Goal: Task Accomplishment & Management: Manage account settings

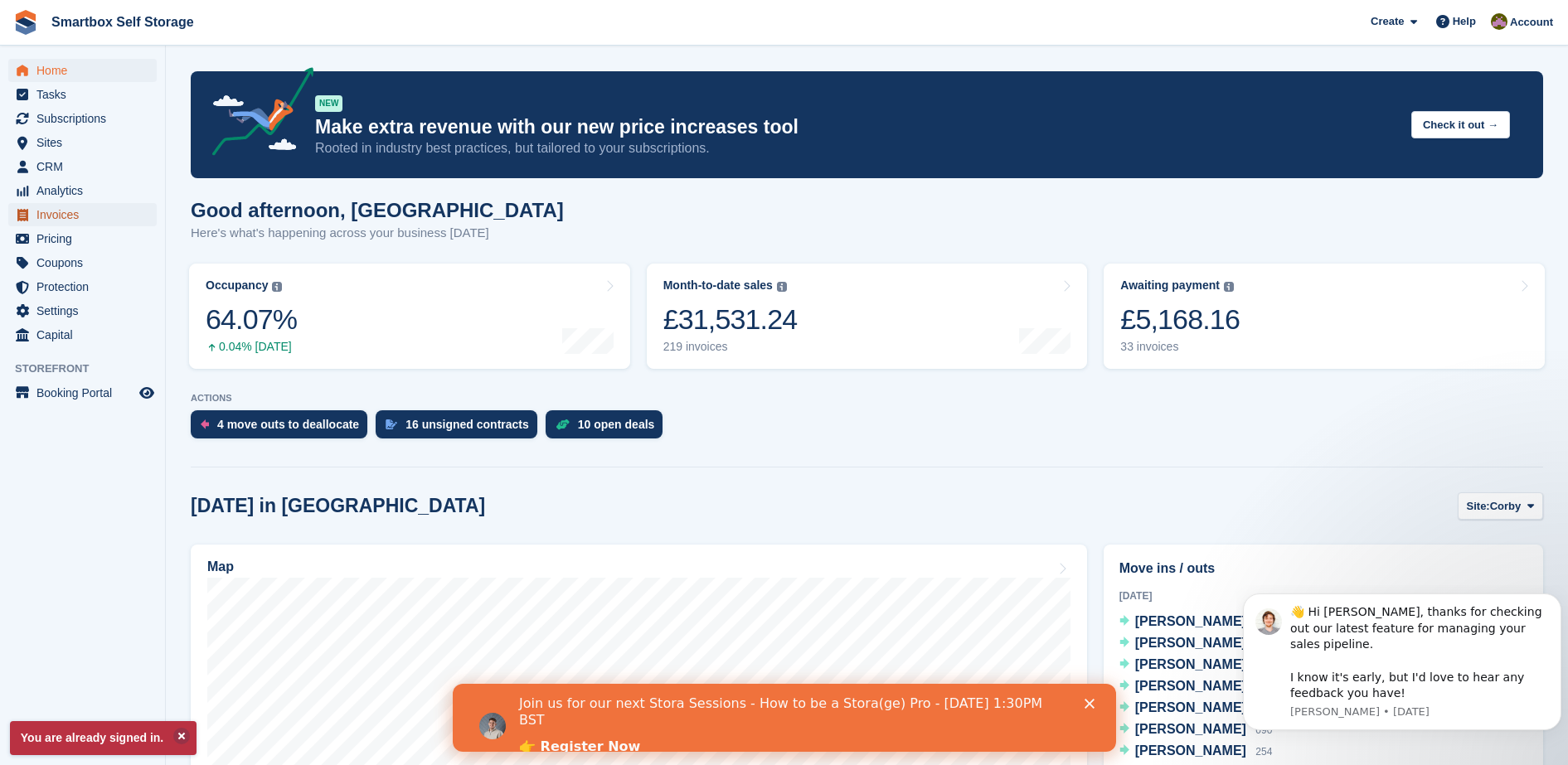
click at [84, 220] on span "Invoices" at bounding box center [86, 215] width 99 height 23
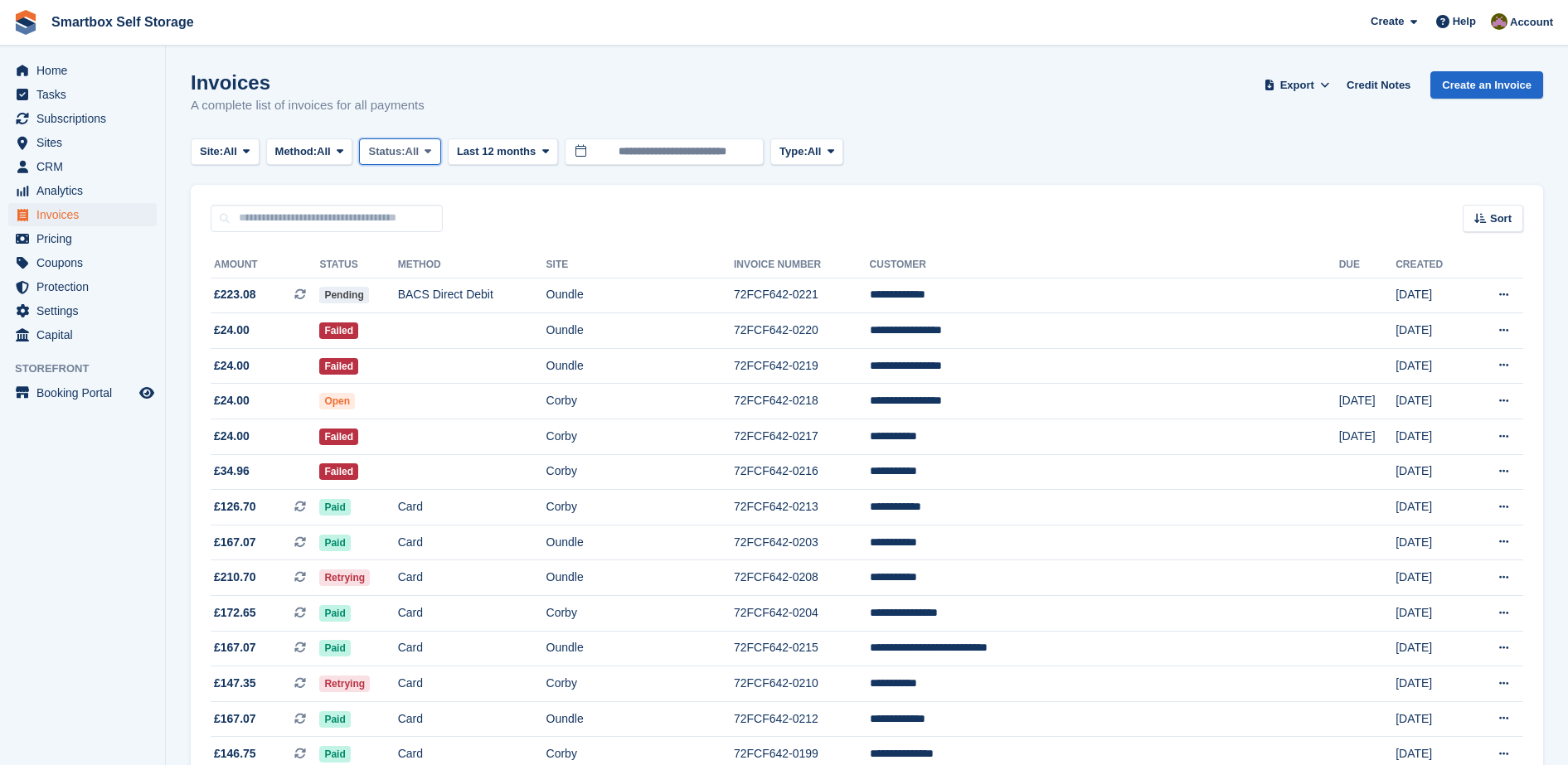
click at [432, 162] on button "Status: All" at bounding box center [399, 152] width 81 height 28
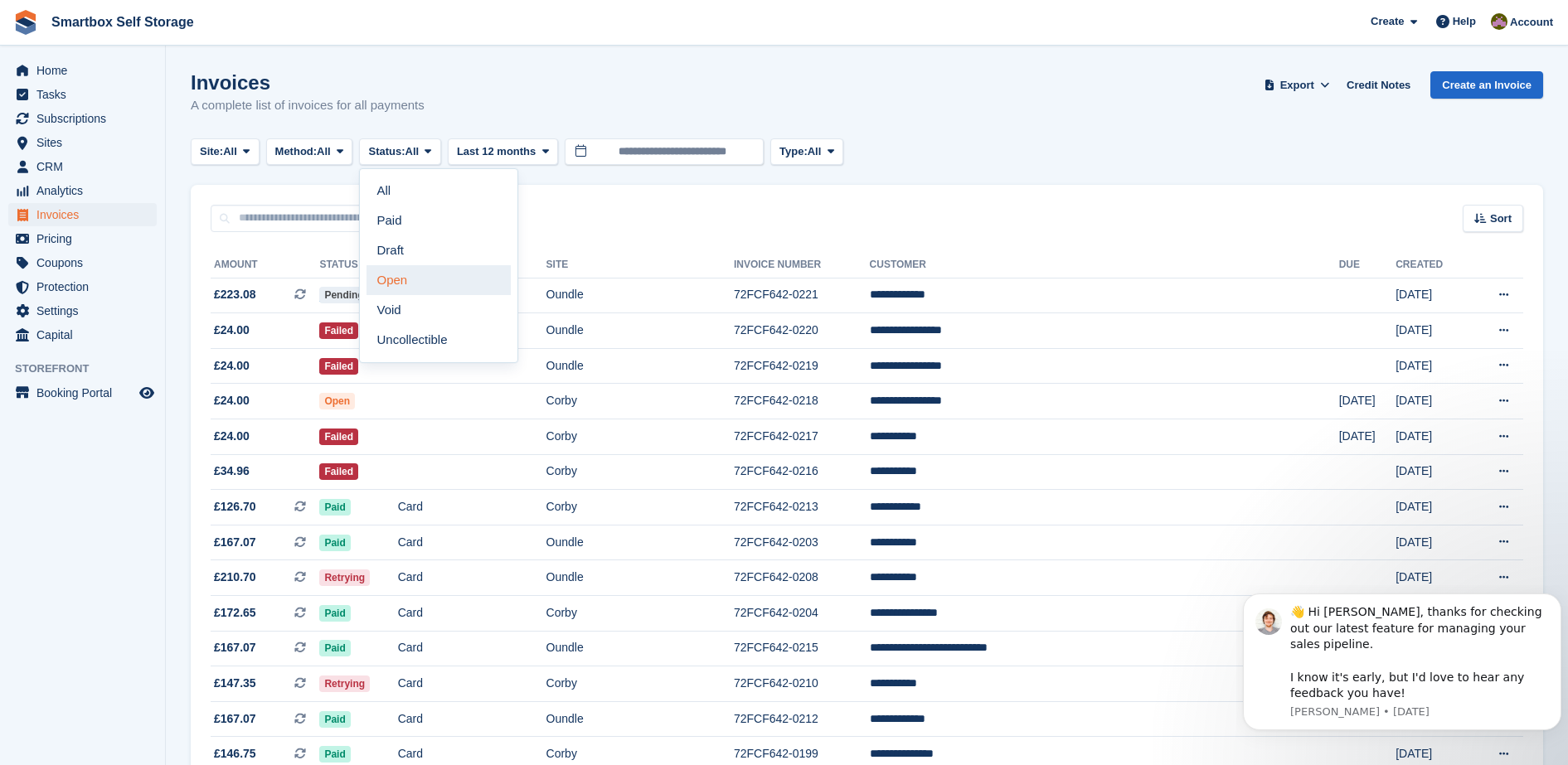
click at [458, 273] on link "Open" at bounding box center [439, 280] width 144 height 30
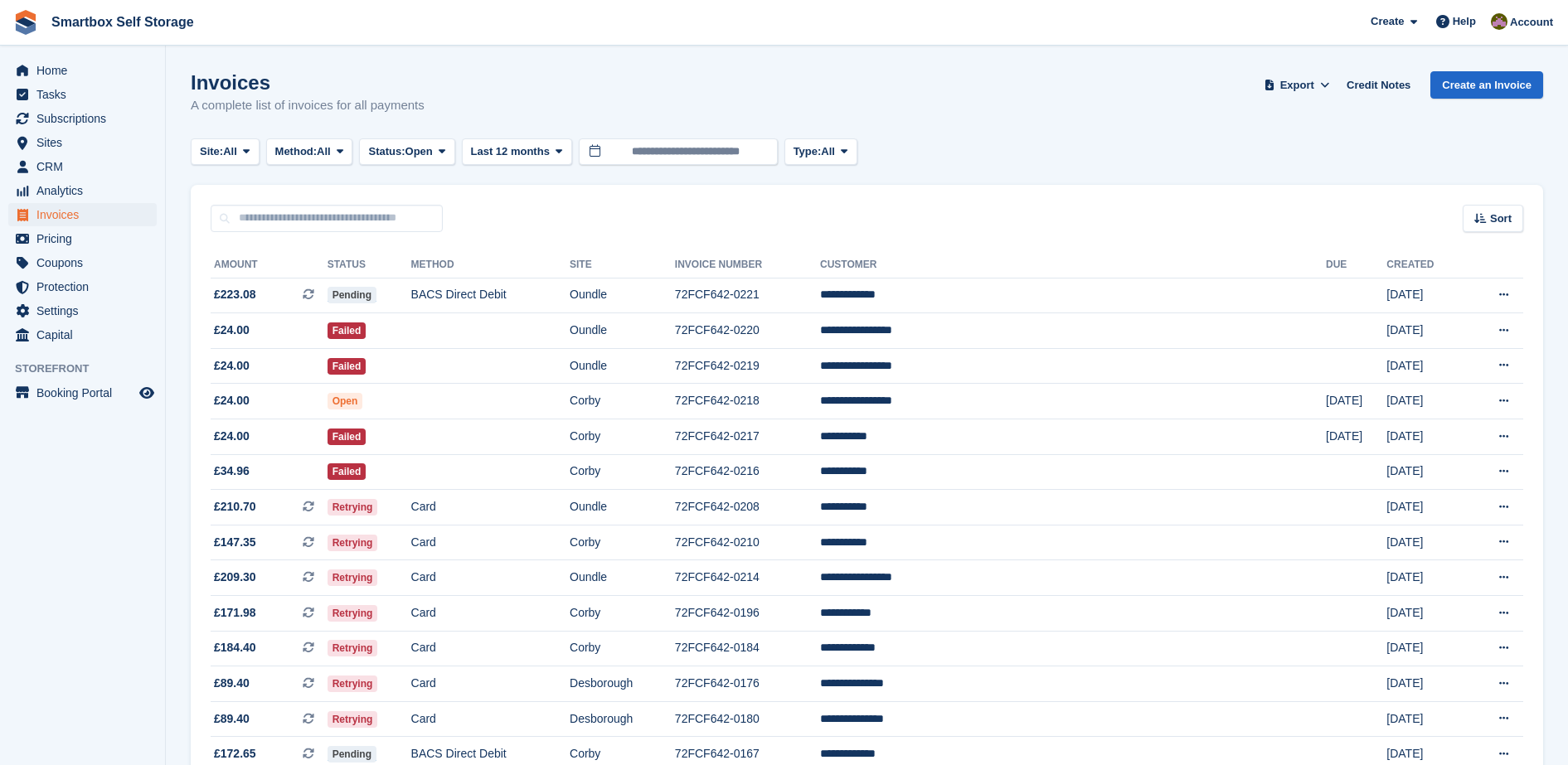
click at [412, 273] on th "Status" at bounding box center [370, 266] width 84 height 27
